Goal: Navigation & Orientation: Find specific page/section

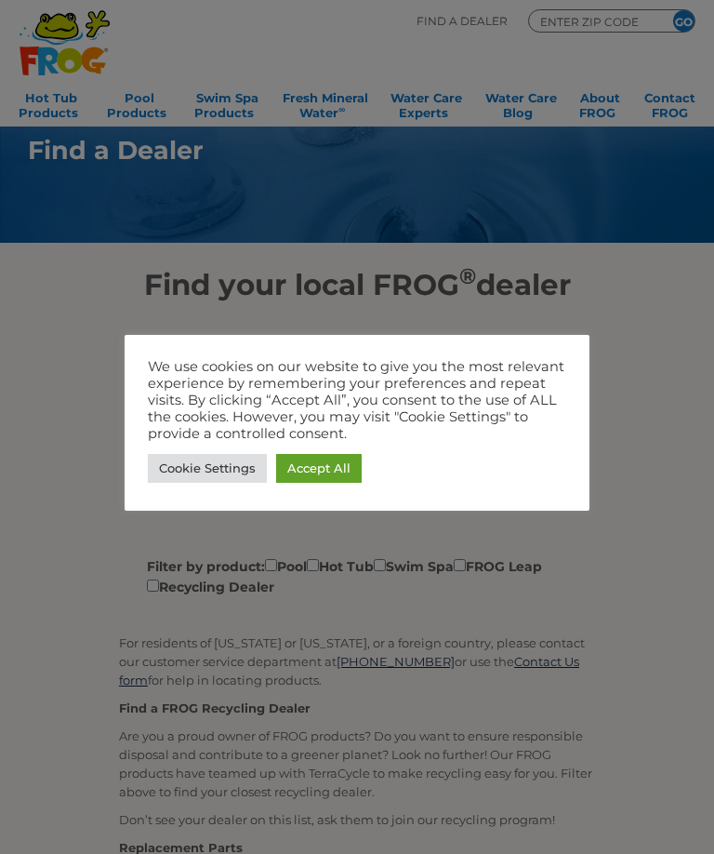
click at [220, 470] on link "Cookie Settings" at bounding box center [207, 468] width 119 height 29
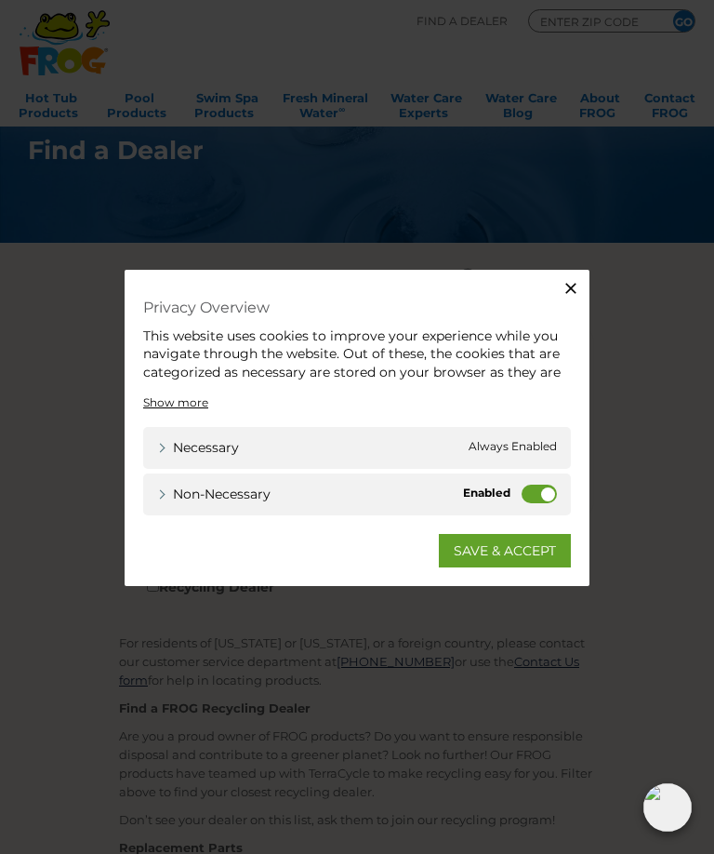
click at [562, 285] on icon "button" at bounding box center [571, 287] width 19 height 19
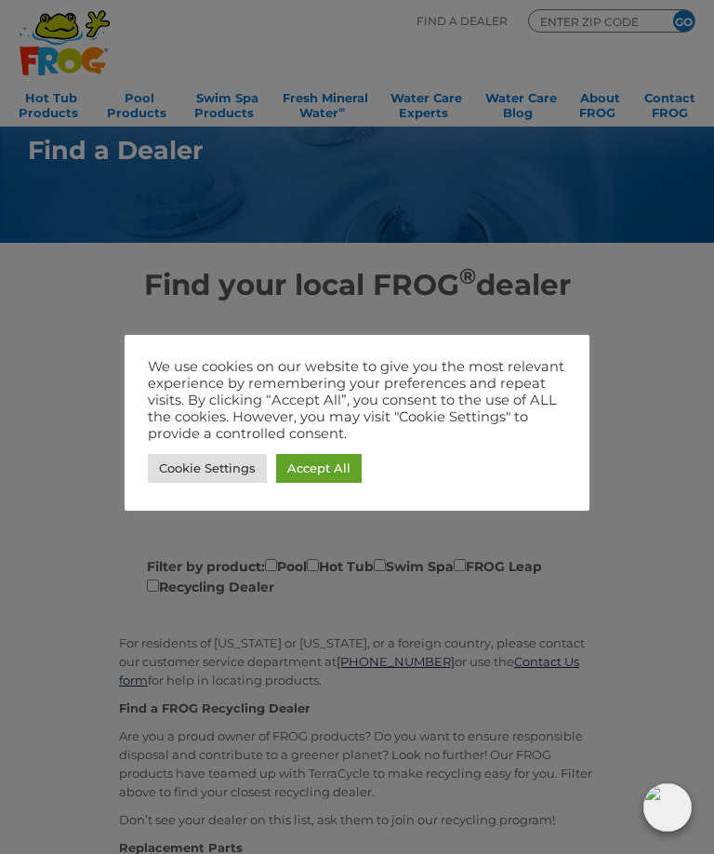
click at [207, 469] on link "Cookie Settings" at bounding box center [207, 468] width 119 height 29
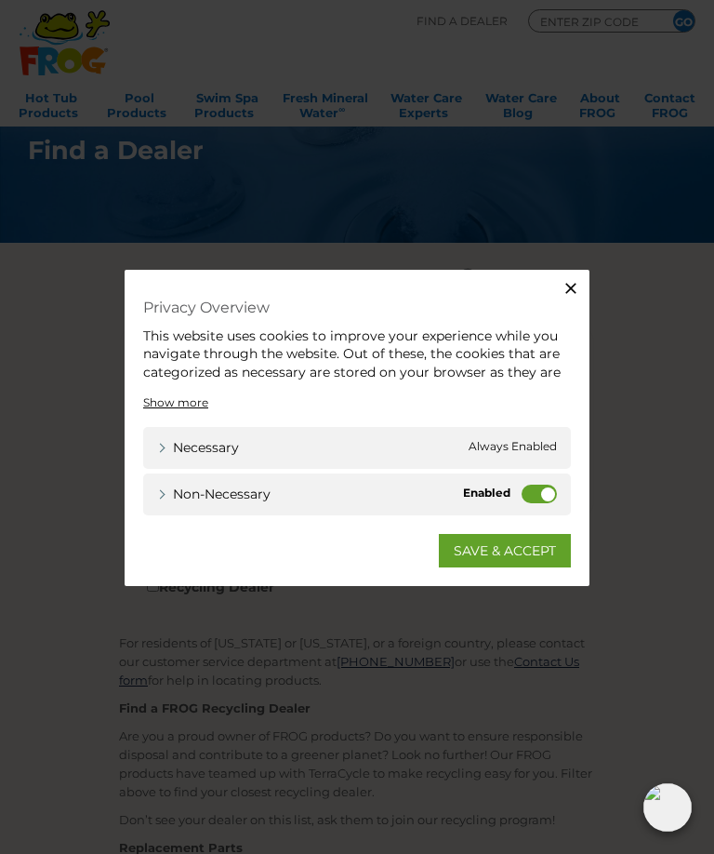
click at [562, 292] on icon "button" at bounding box center [571, 287] width 19 height 19
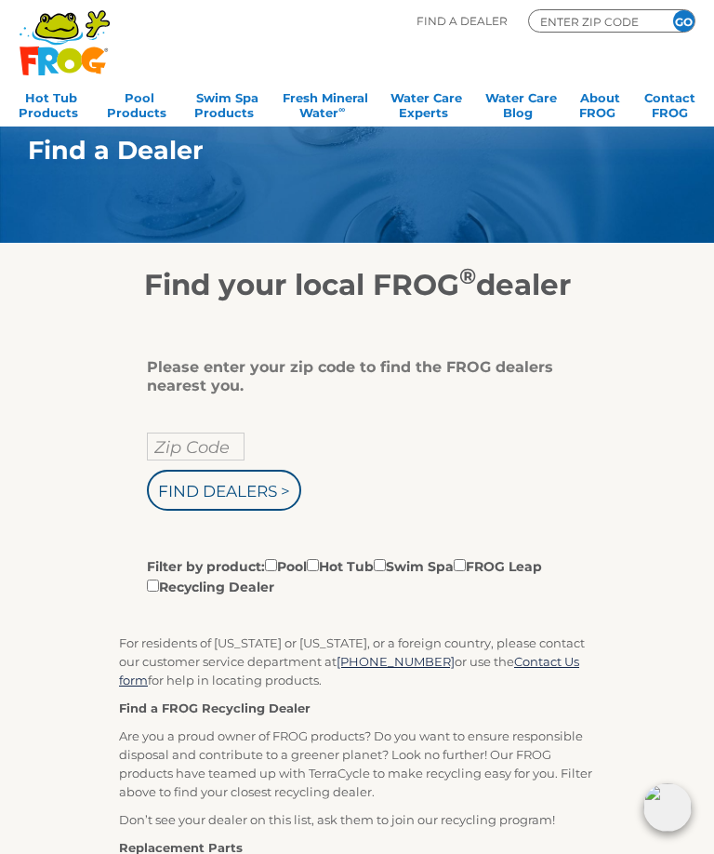
click at [195, 445] on input "Zip Code" at bounding box center [196, 446] width 98 height 28
type input "75078"
click at [267, 497] on input "Find Dealers >" at bounding box center [224, 490] width 154 height 41
